Goal: Find specific page/section: Find specific page/section

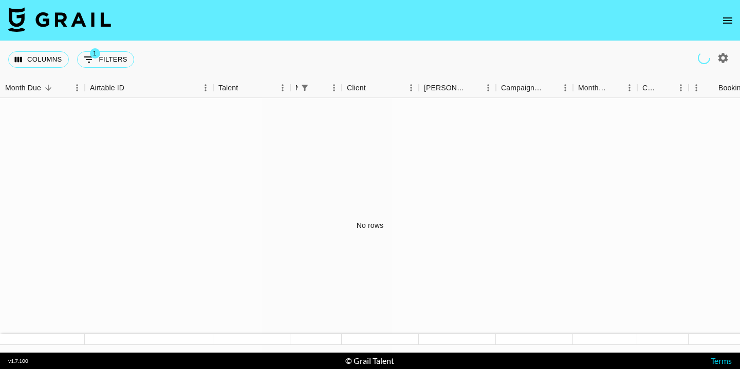
click at [729, 18] on icon "open drawer" at bounding box center [727, 20] width 12 height 12
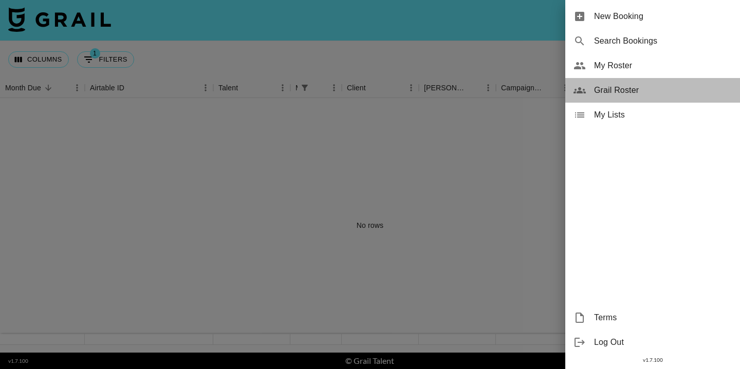
click at [610, 88] on span "Grail Roster" at bounding box center [663, 90] width 138 height 12
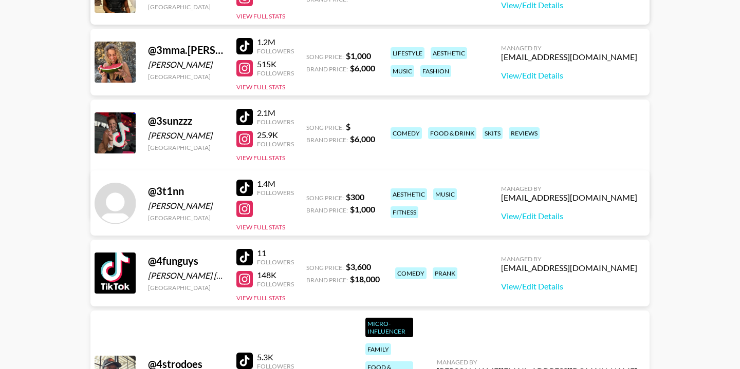
scroll to position [4465, 0]
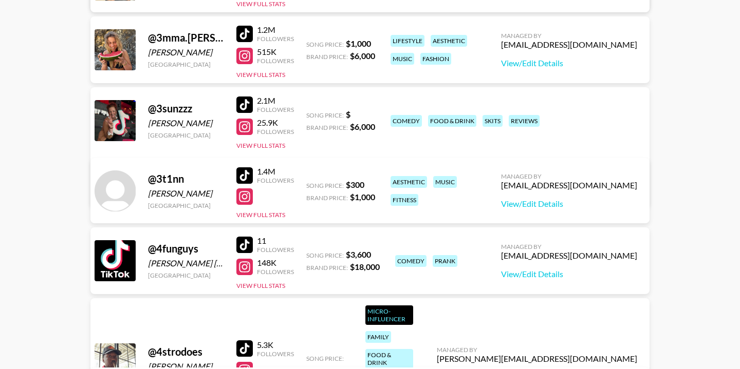
click at [246, 57] on div at bounding box center [244, 56] width 16 height 16
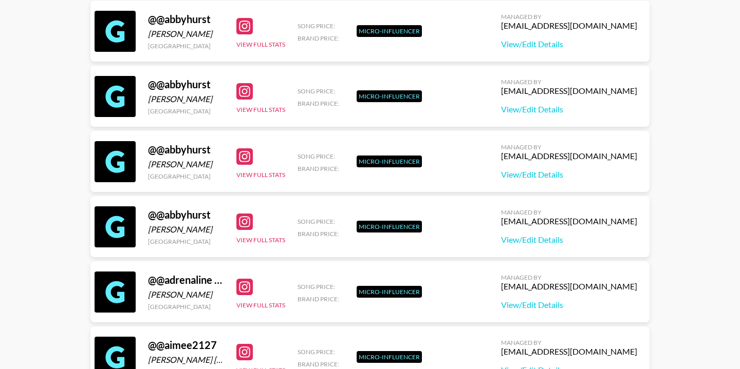
scroll to position [6250, 0]
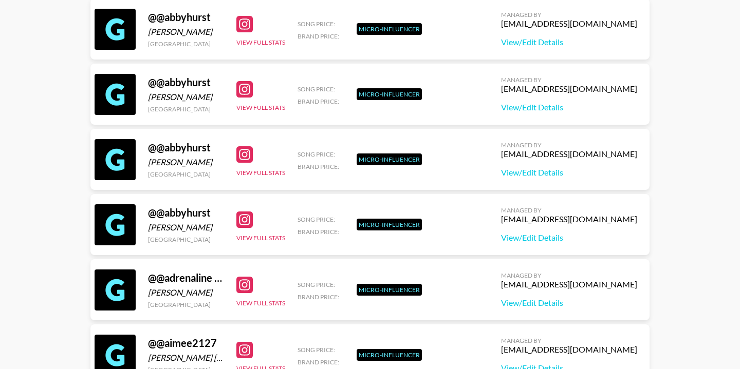
click at [245, 224] on div at bounding box center [244, 220] width 16 height 16
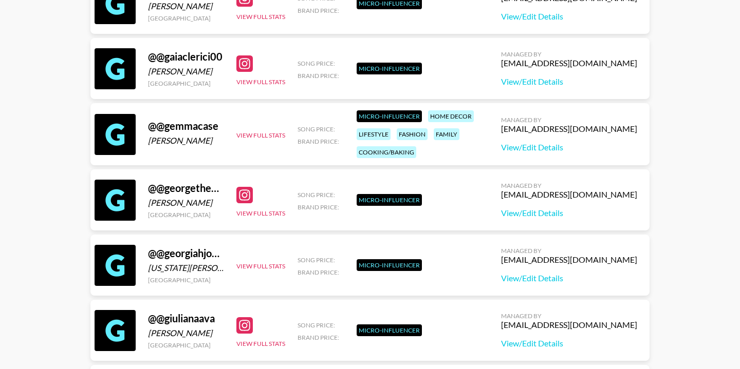
scroll to position [10510, 0]
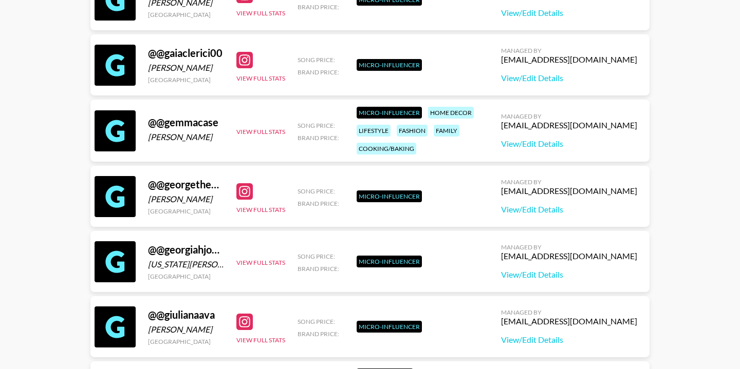
click at [243, 196] on div at bounding box center [244, 191] width 16 height 16
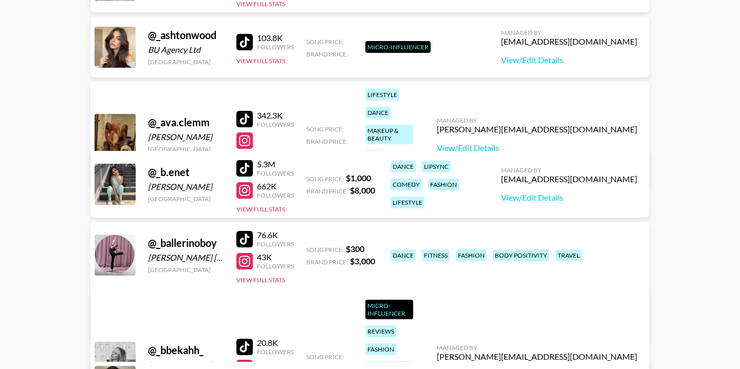
scroll to position [24222, 0]
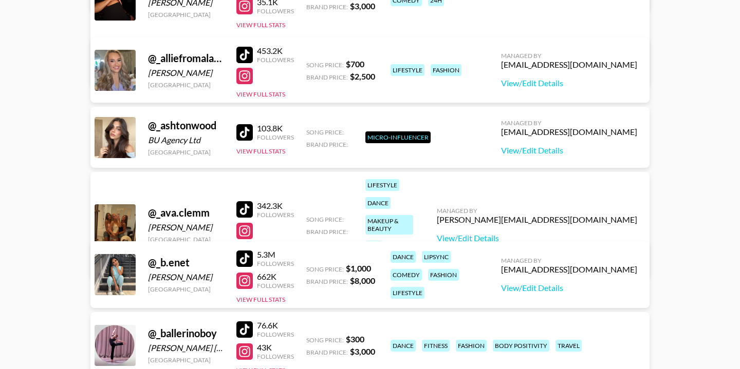
click at [244, 132] on div at bounding box center [244, 132] width 16 height 16
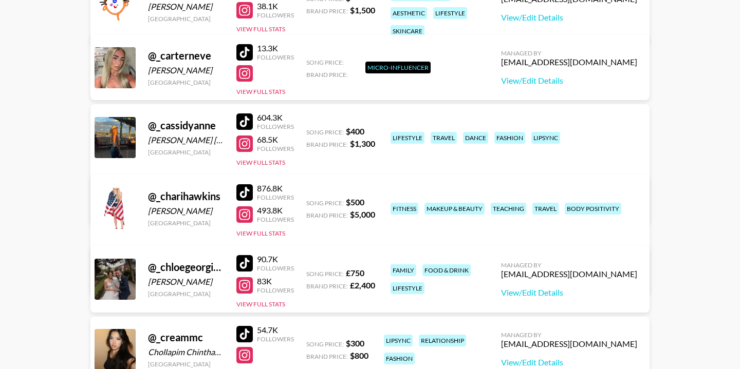
scroll to position [24832, 0]
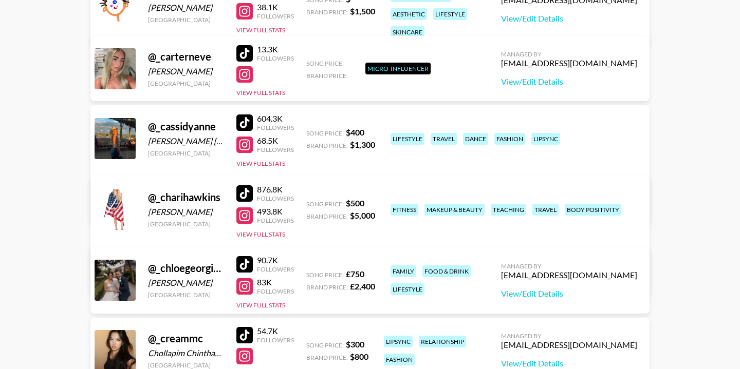
click at [246, 76] on div at bounding box center [244, 74] width 16 height 16
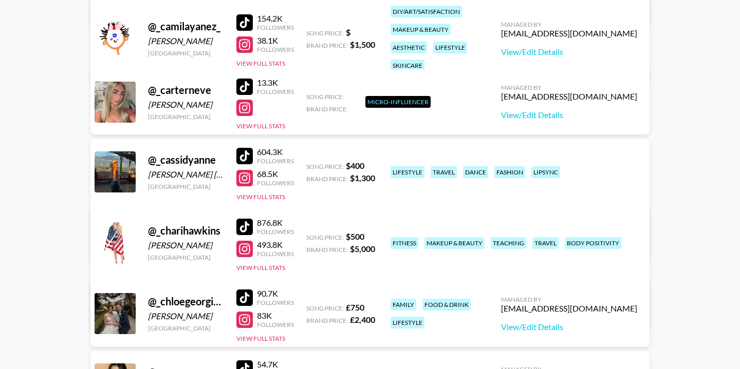
scroll to position [24796, 0]
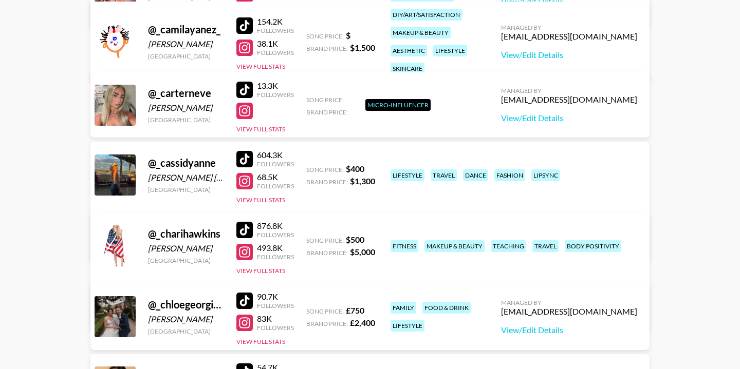
click at [244, 92] on div at bounding box center [244, 90] width 16 height 16
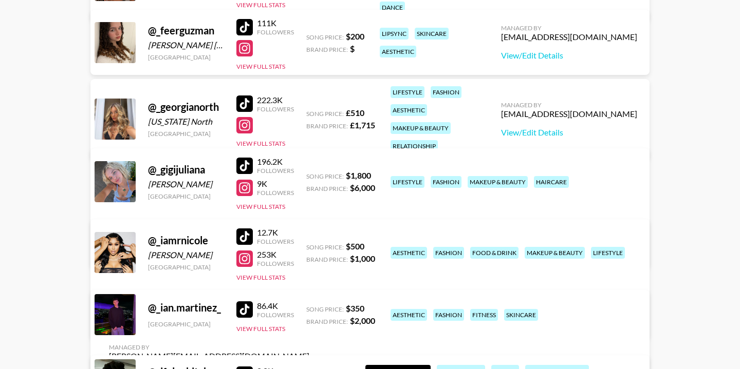
scroll to position [25639, 0]
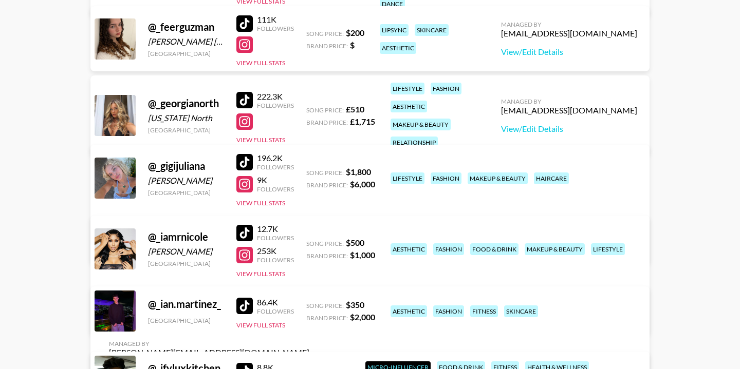
click at [245, 185] on div at bounding box center [244, 184] width 16 height 16
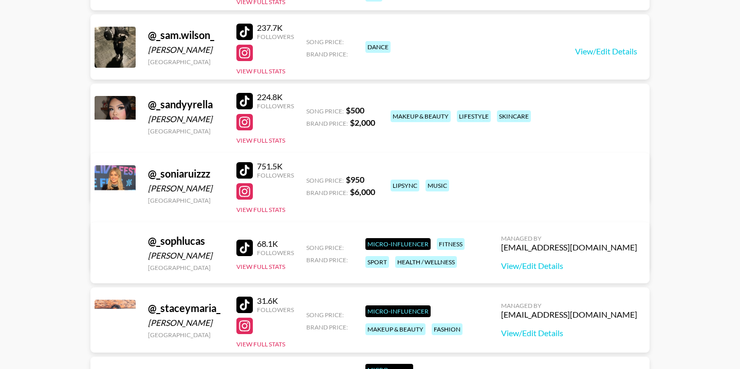
scroll to position [28377, 0]
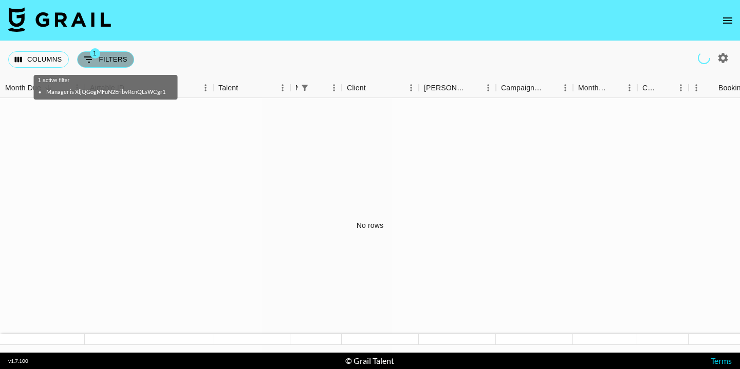
click at [106, 58] on button "1 Filters" at bounding box center [105, 59] width 57 height 16
select select "managerIds"
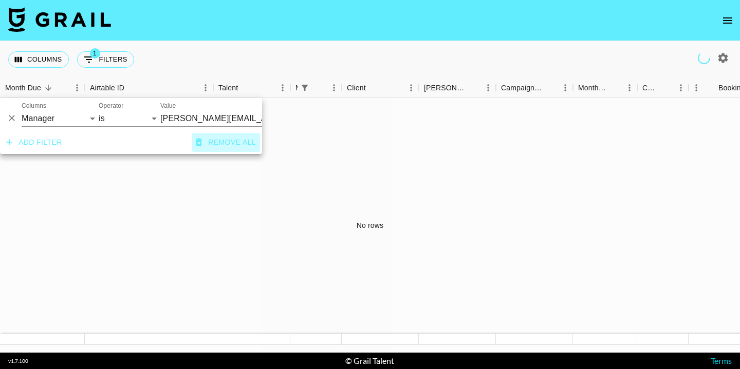
click at [204, 143] on button "Remove all" at bounding box center [226, 142] width 68 height 19
click at [252, 55] on div "Columns 0 Filters + Booking" at bounding box center [370, 59] width 740 height 37
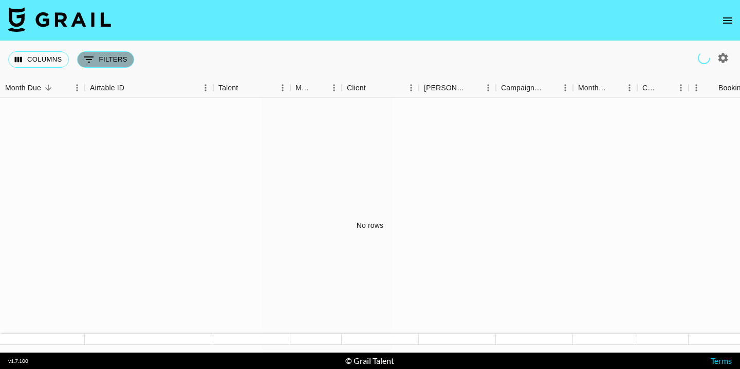
click at [110, 61] on button "0 Filters" at bounding box center [105, 59] width 57 height 16
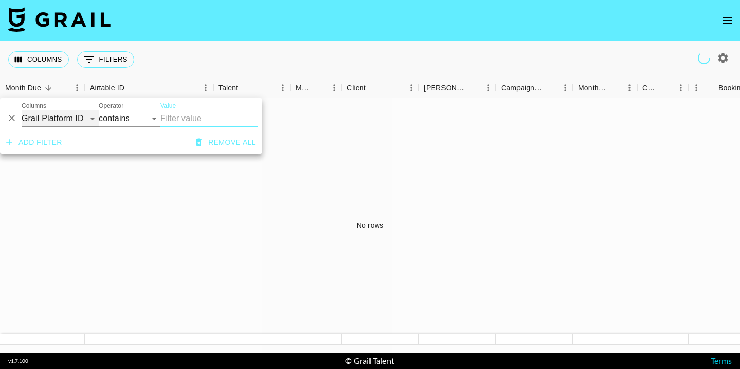
click at [81, 119] on select "Grail Platform ID Airtable ID Talent Manager Client Booker Campaign (Type) Date…" at bounding box center [60, 118] width 77 height 16
click at [22, 110] on select "Grail Platform ID Airtable ID Talent Manager Client Booker Campaign (Type) Date…" at bounding box center [60, 118] width 77 height 16
click at [11, 117] on icon "Delete" at bounding box center [12, 118] width 10 height 10
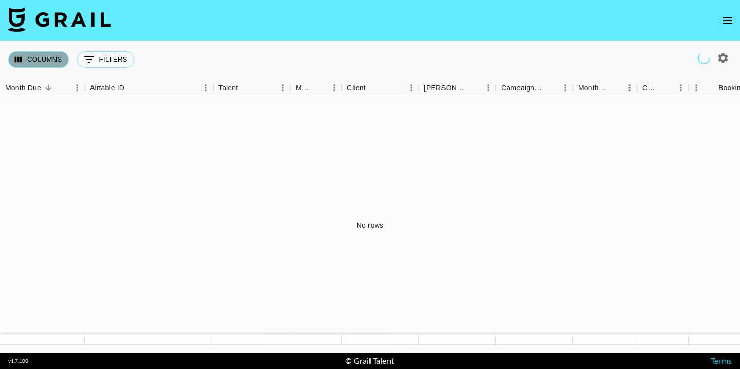
click at [48, 63] on button "Columns" at bounding box center [38, 59] width 61 height 16
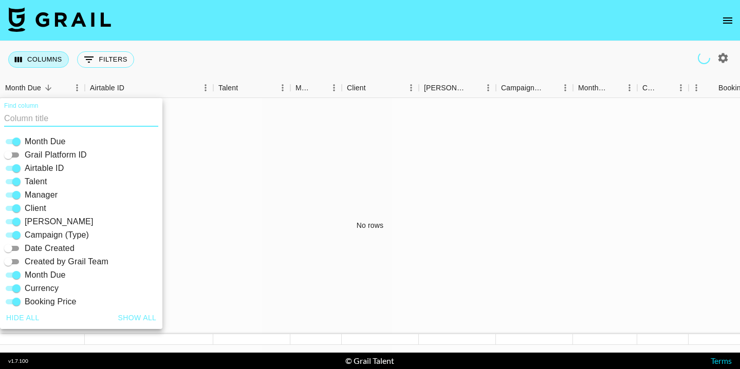
click at [48, 63] on button "Columns" at bounding box center [38, 59] width 61 height 16
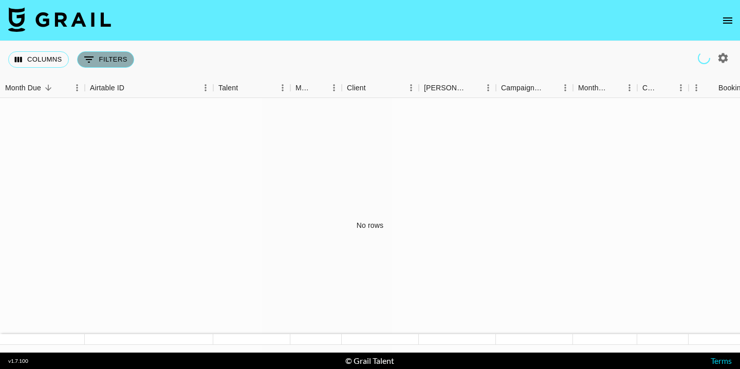
click at [101, 59] on button "0 Filters" at bounding box center [105, 59] width 57 height 16
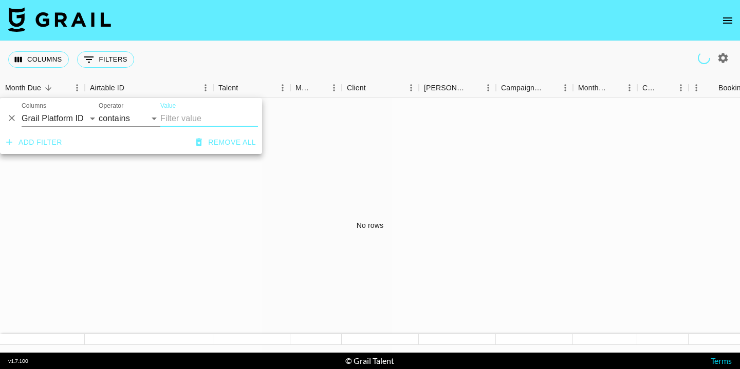
click at [167, 121] on input "Value" at bounding box center [209, 118] width 98 height 16
type input "u"
click at [78, 120] on select "Grail Platform ID Airtable ID Talent Manager Client Booker Campaign (Type) Date…" at bounding box center [60, 118] width 77 height 16
click at [22, 110] on select "Grail Platform ID Airtable ID Talent Manager Client Booker Campaign (Type) Date…" at bounding box center [60, 118] width 77 height 16
click at [181, 117] on input "Value" at bounding box center [209, 118] width 98 height 16
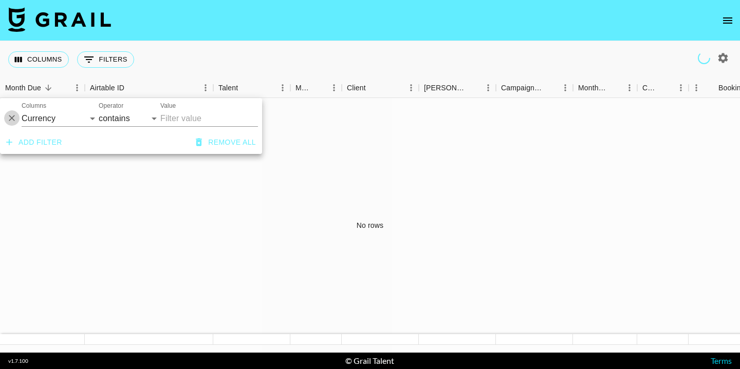
click at [11, 117] on icon "Delete" at bounding box center [12, 118] width 10 height 10
select select "id"
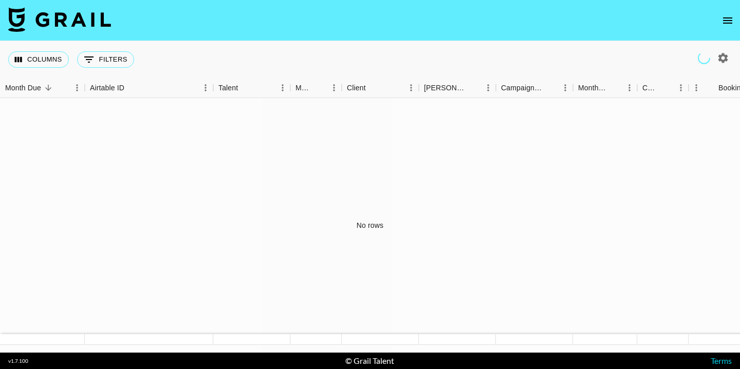
click at [729, 61] on icon "button" at bounding box center [723, 58] width 12 height 12
select select "Jun '25"
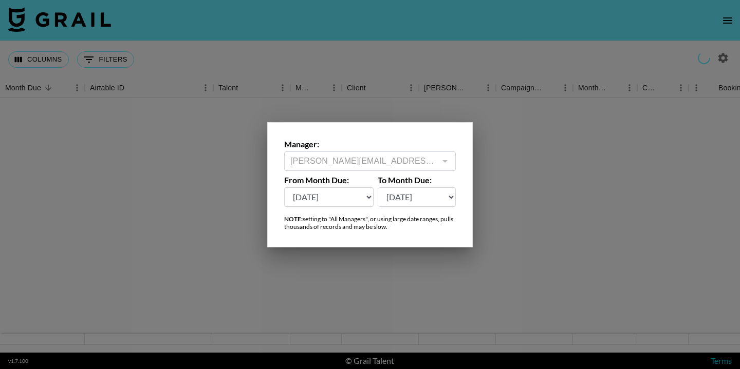
click at [674, 44] on div at bounding box center [370, 184] width 740 height 369
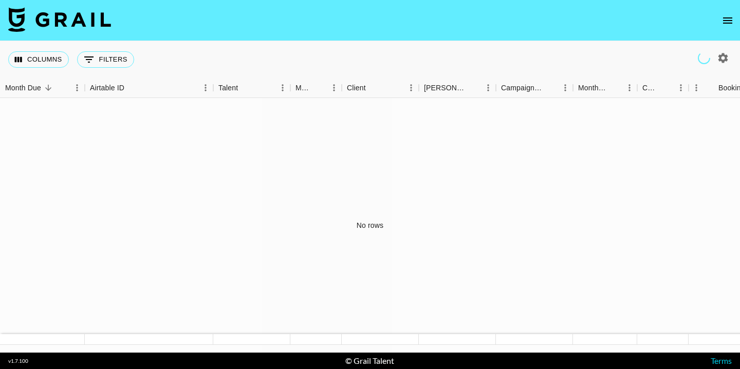
click at [732, 22] on icon "open drawer" at bounding box center [727, 20] width 12 height 12
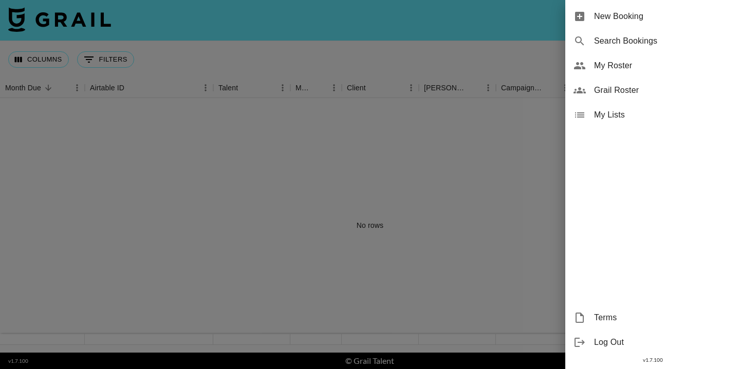
click at [612, 113] on span "My Lists" at bounding box center [663, 115] width 138 height 12
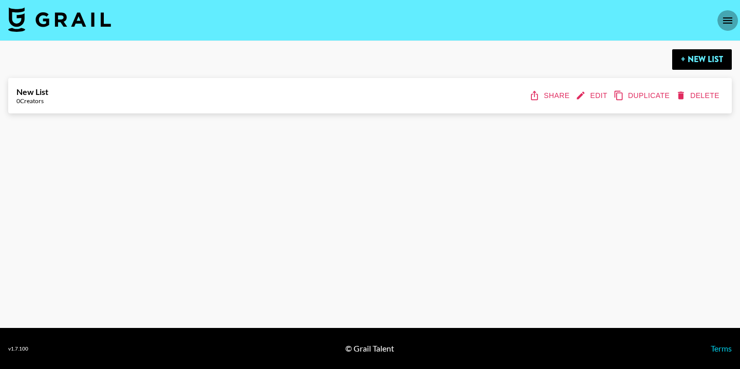
click at [725, 14] on icon "open drawer" at bounding box center [727, 20] width 12 height 12
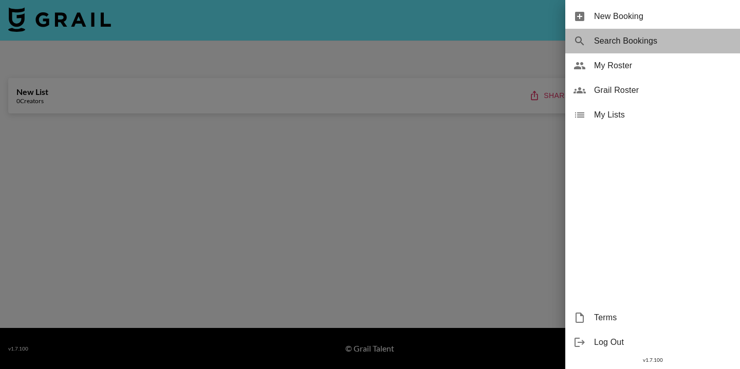
click at [614, 44] on span "Search Bookings" at bounding box center [663, 41] width 138 height 12
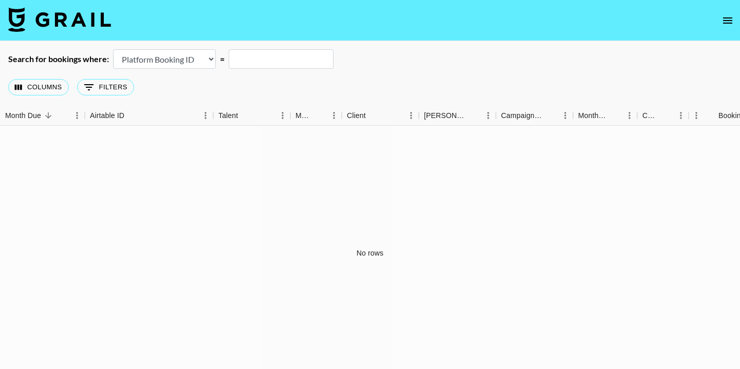
click at [209, 61] on select "Airtable Booking ID Platform Booking ID Platform Campaign ID" at bounding box center [164, 59] width 103 height 20
click at [113, 49] on select "Airtable Booking ID Platform Booking ID Platform Campaign ID" at bounding box center [164, 59] width 103 height 20
click at [206, 61] on select "Airtable Booking ID Platform Booking ID Platform Campaign ID" at bounding box center [164, 59] width 103 height 20
click at [113, 49] on select "Airtable Booking ID Platform Booking ID Platform Campaign ID" at bounding box center [164, 59] width 103 height 20
click at [204, 58] on select "Airtable Booking ID Platform Booking ID Platform Campaign ID" at bounding box center [164, 59] width 103 height 20
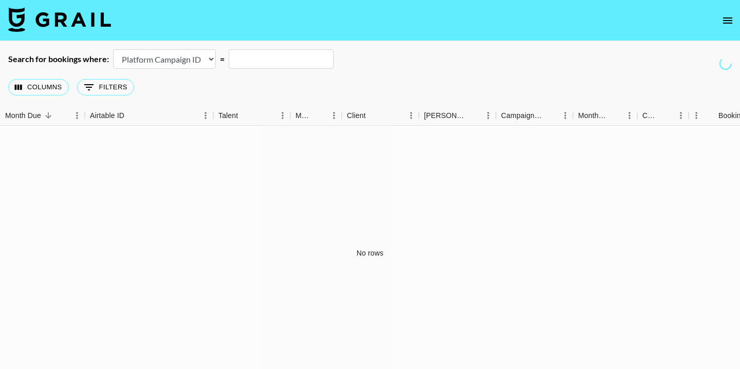
select select "id"
click at [113, 49] on select "Airtable Booking ID Platform Booking ID Platform Campaign ID" at bounding box center [164, 59] width 103 height 20
click at [178, 85] on div "Columns 0 Filters + Booking" at bounding box center [370, 87] width 740 height 37
click at [106, 91] on button "0 Filters" at bounding box center [105, 87] width 57 height 16
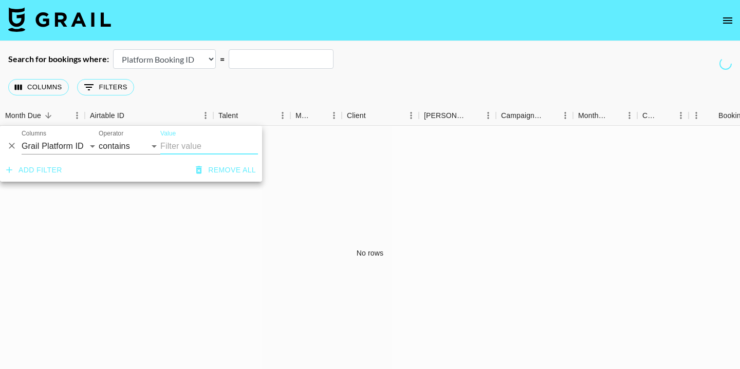
click at [192, 86] on div "Columns 0 Filters + Booking" at bounding box center [370, 87] width 740 height 37
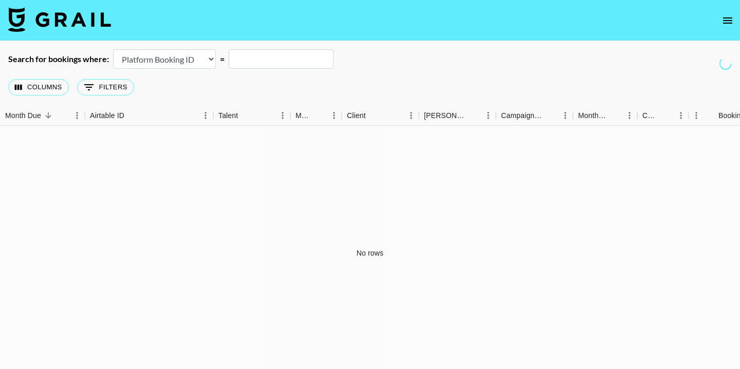
click at [78, 30] on img at bounding box center [59, 19] width 103 height 25
